Goal: Download file/media

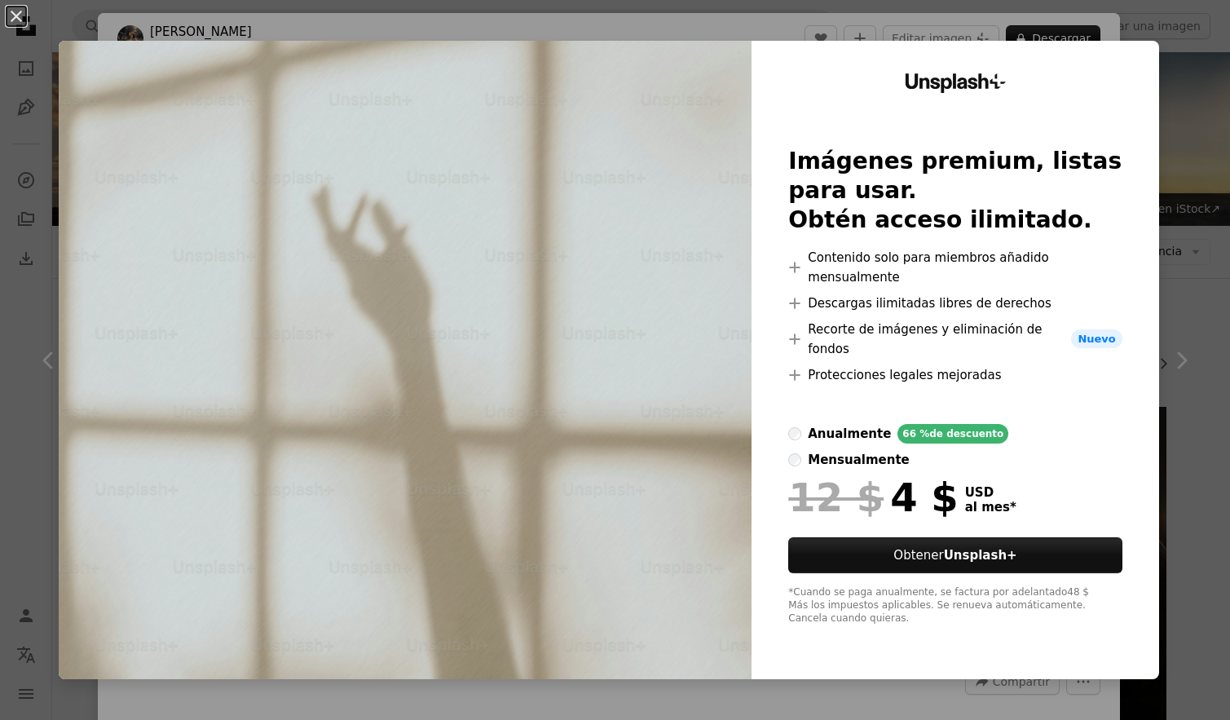
scroll to position [11090, 0]
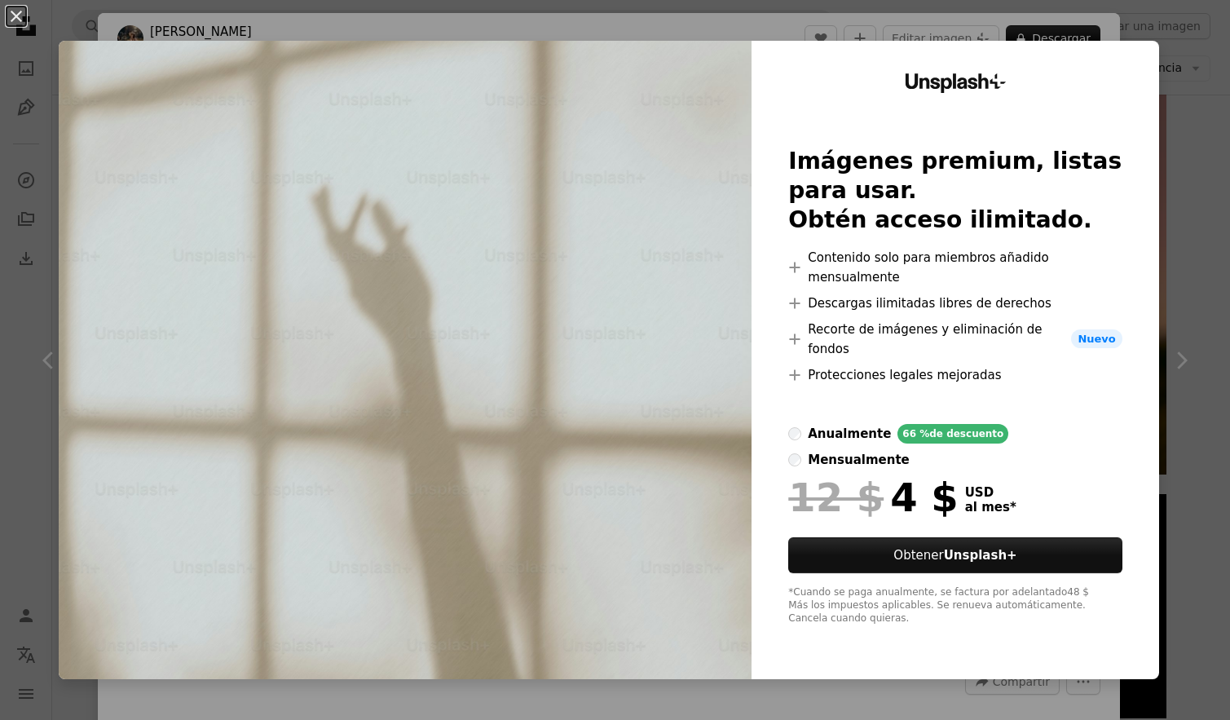
click at [14, 20] on button "An X shape" at bounding box center [17, 17] width 20 height 20
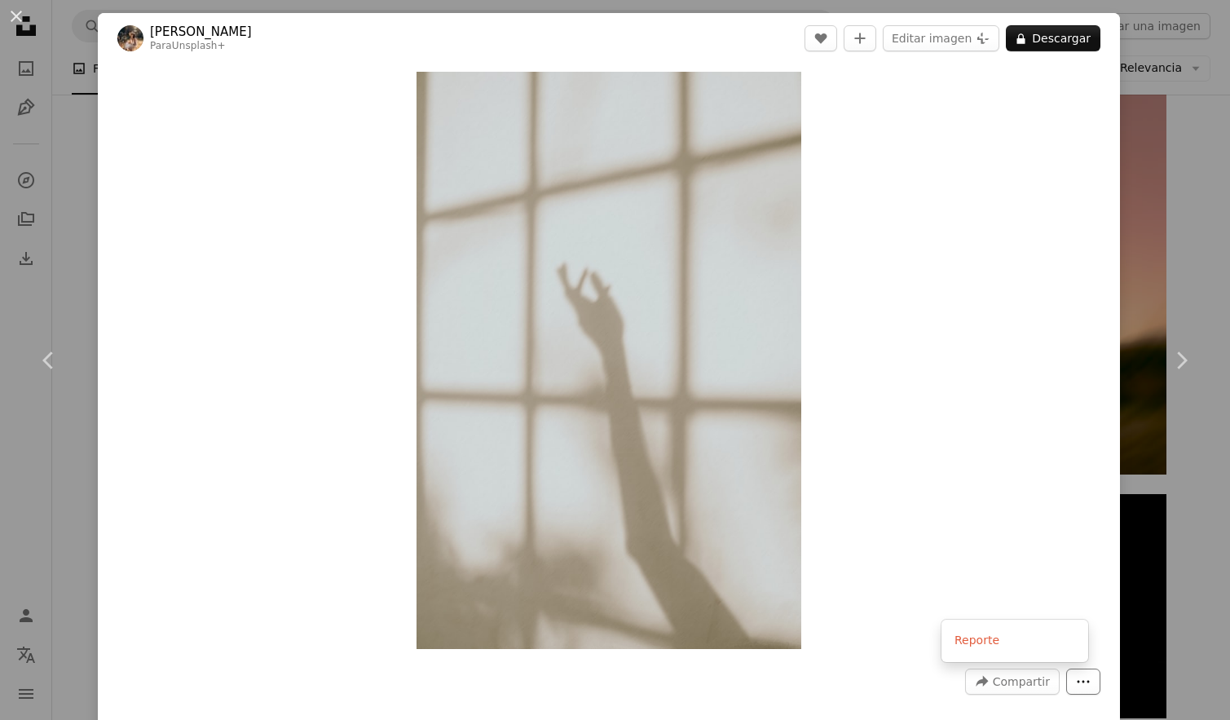
click at [1076, 684] on icon "More Actions" at bounding box center [1083, 681] width 15 height 15
click at [1048, 561] on dialog "An X shape Chevron left Chevron right [PERSON_NAME] Para Unsplash+ A heart A pl…" at bounding box center [615, 360] width 1230 height 720
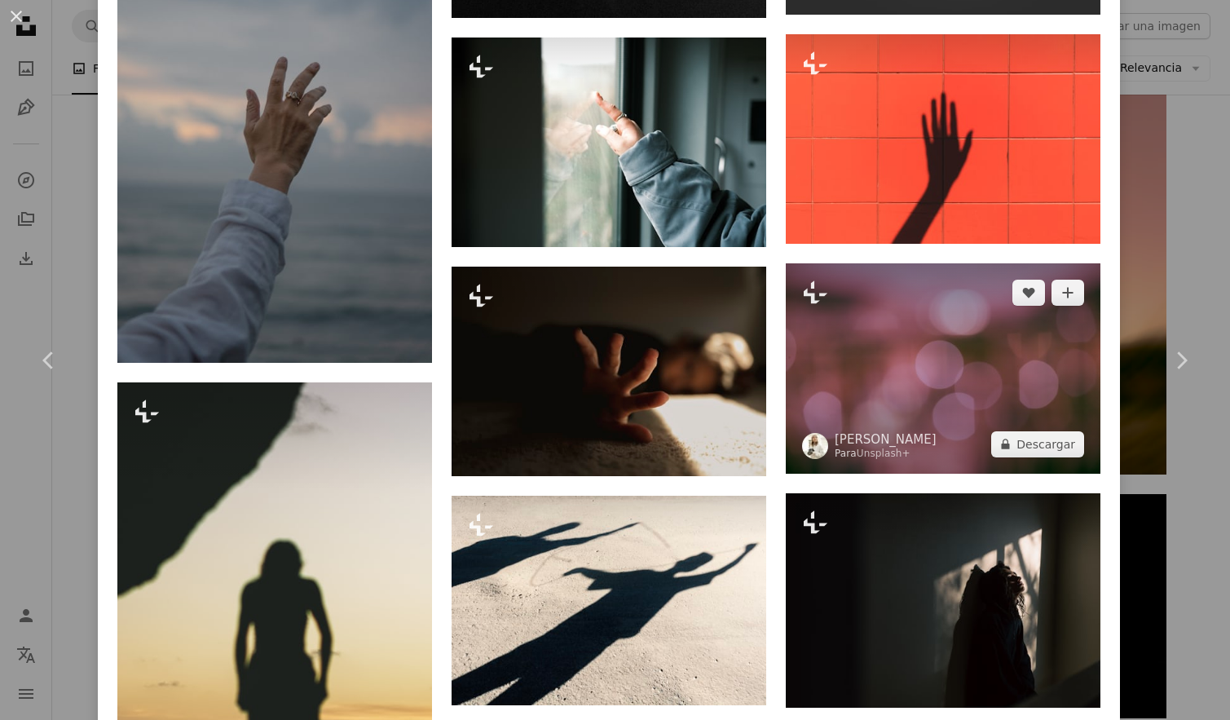
scroll to position [3099, 0]
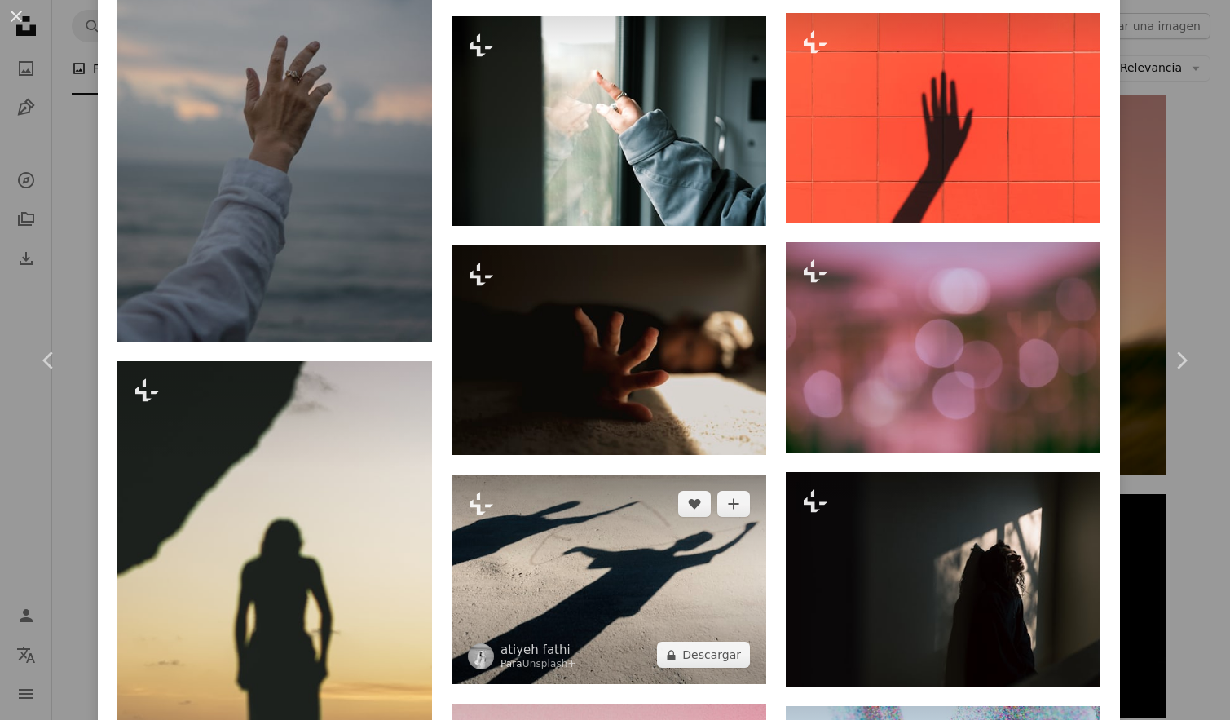
click at [667, 550] on img at bounding box center [609, 580] width 315 height 210
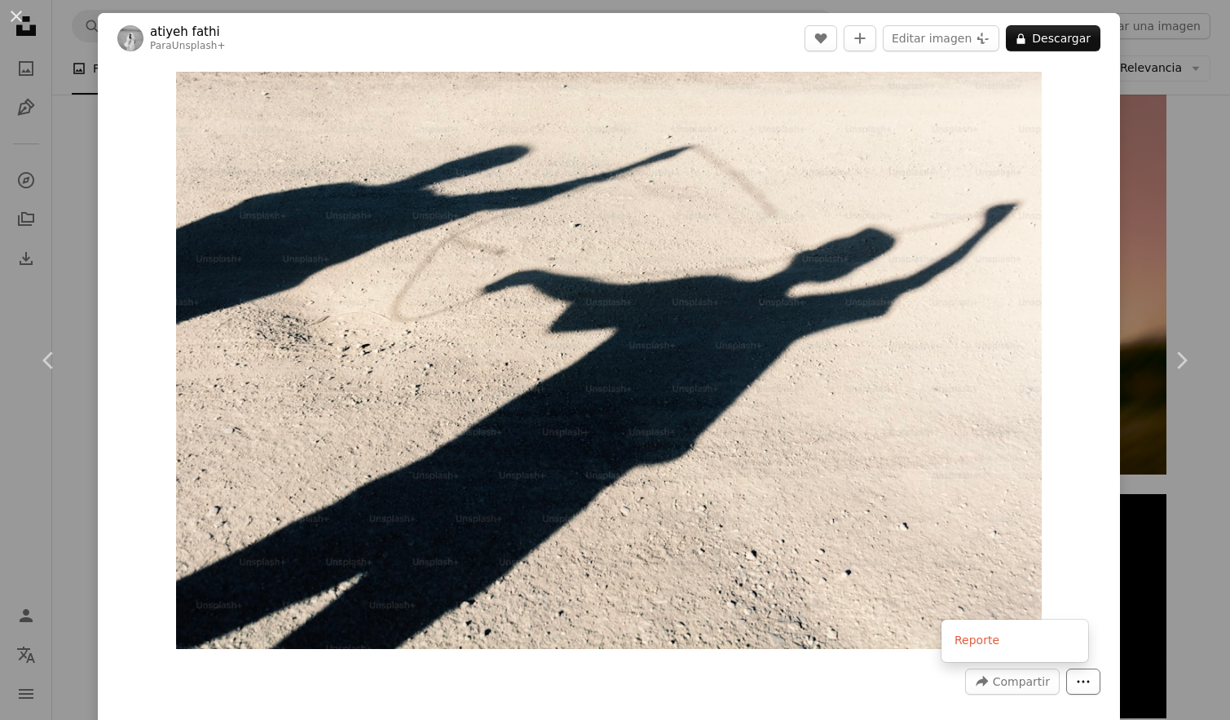
click at [1078, 682] on icon "Más acciones" at bounding box center [1084, 682] width 12 height 2
click at [1045, 33] on button "A lock Descargar" at bounding box center [1053, 38] width 95 height 26
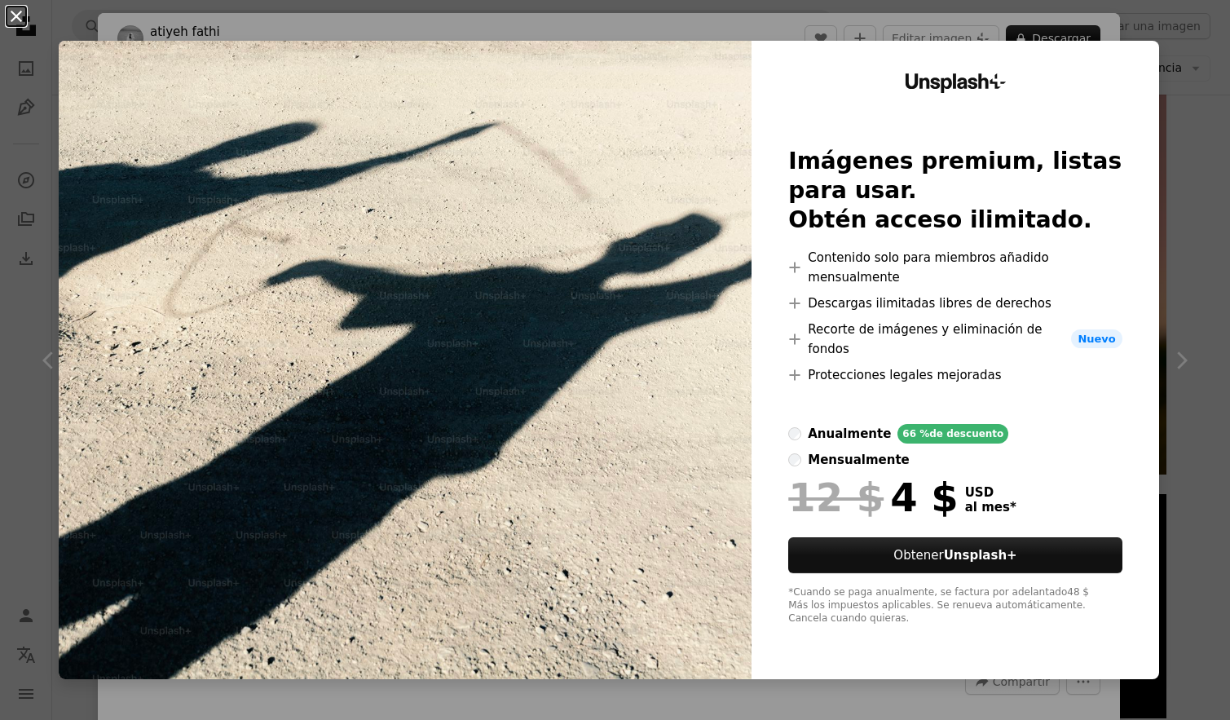
click at [19, 11] on button "An X shape" at bounding box center [17, 17] width 20 height 20
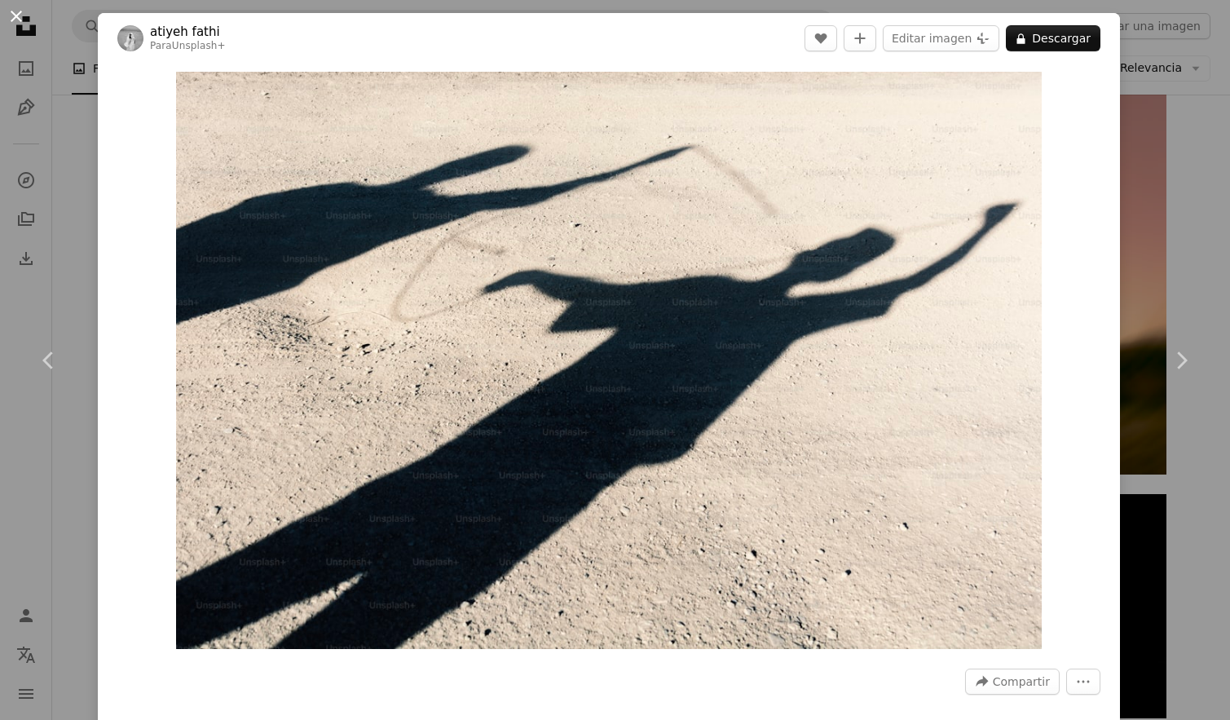
click at [15, 11] on button "An X shape" at bounding box center [17, 17] width 20 height 20
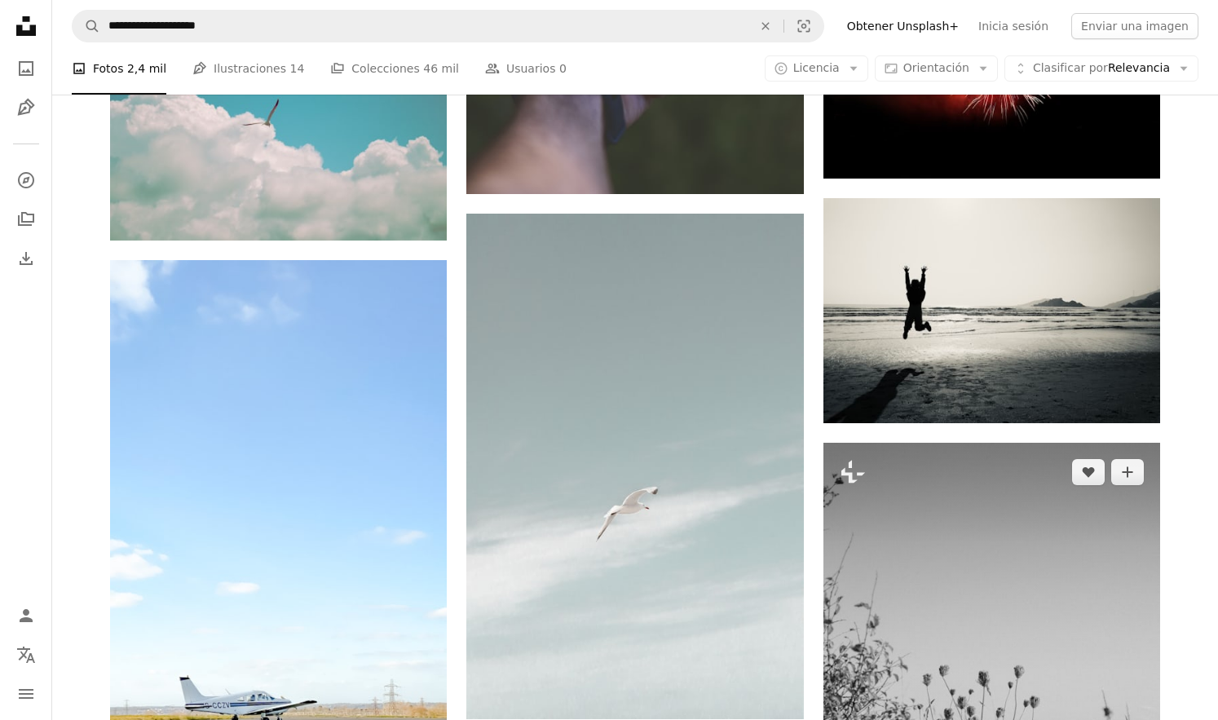
scroll to position [11742, 0]
